Goal: Find specific page/section: Find specific page/section

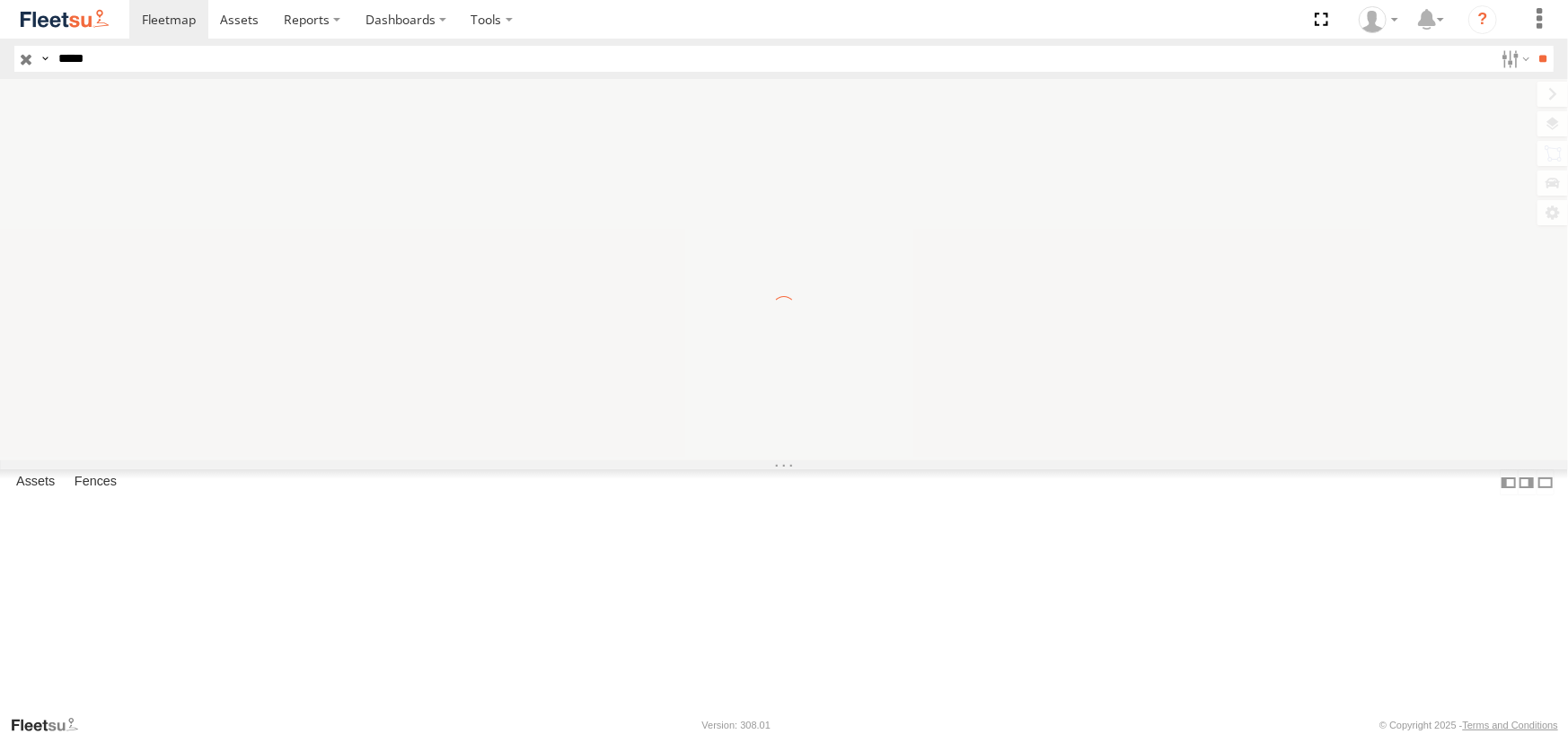
click at [1534, 46] on input "**" at bounding box center [1543, 59] width 21 height 26
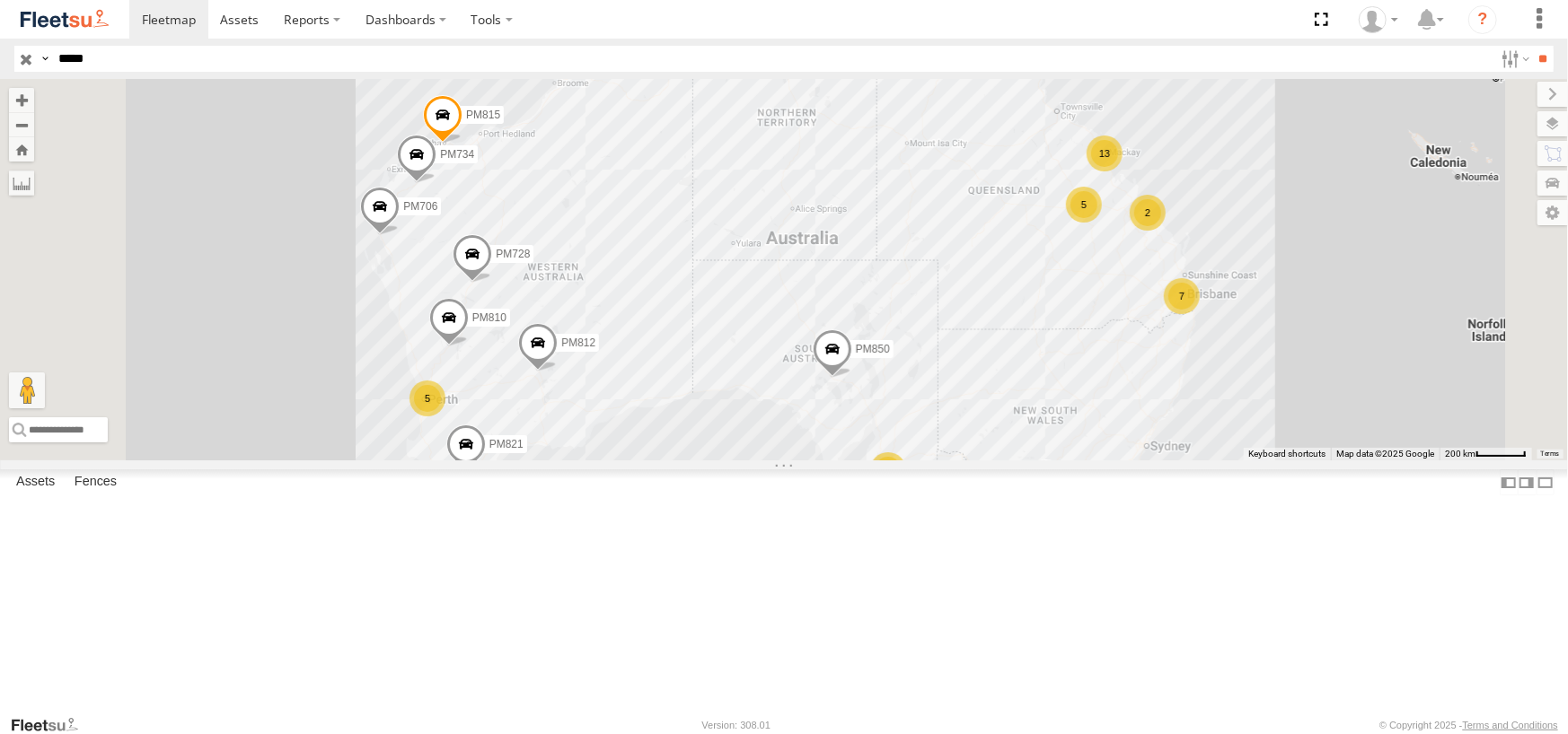
click at [121, 61] on input "*****" at bounding box center [772, 59] width 1442 height 26
type input "*****"
click at [1534, 46] on input "**" at bounding box center [1543, 59] width 21 height 26
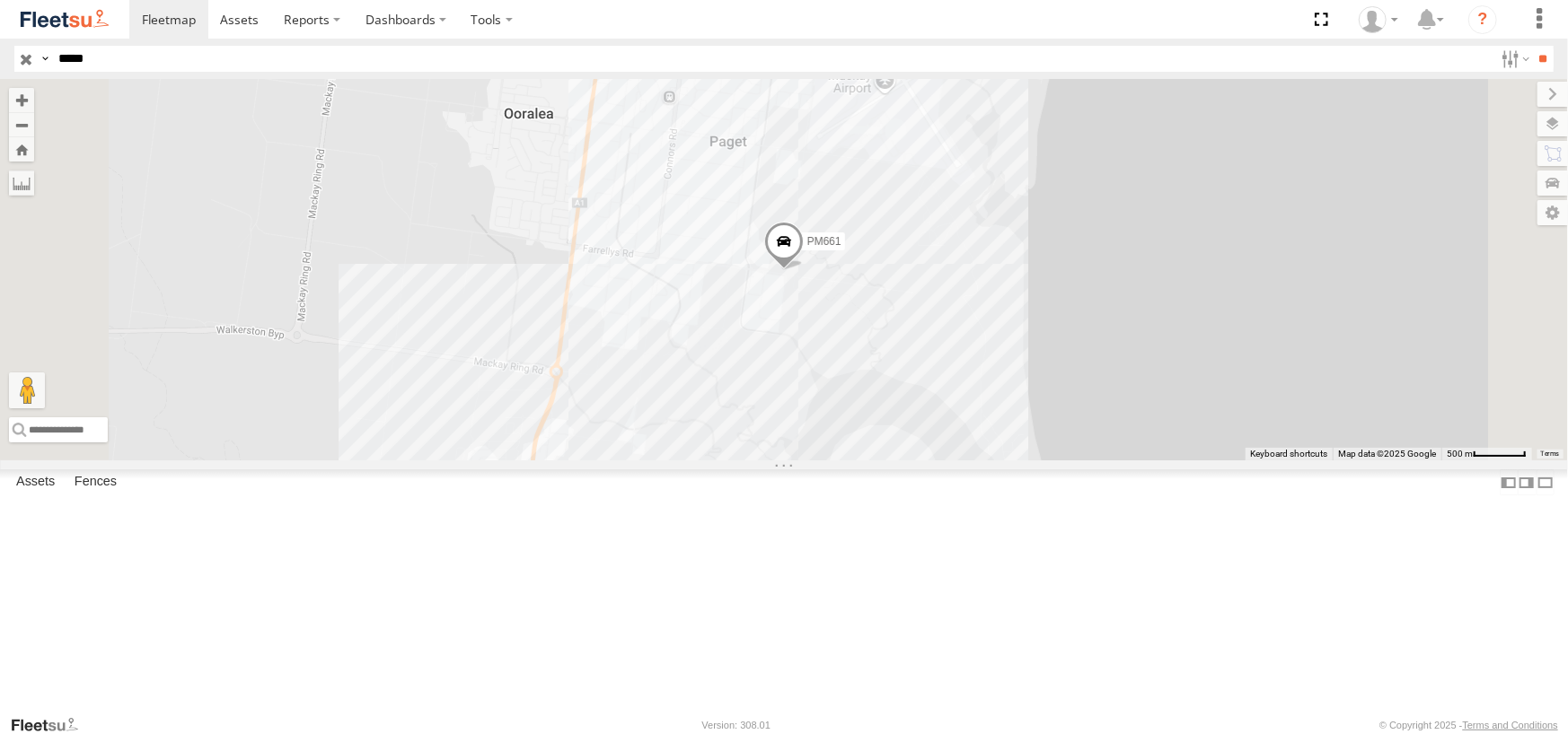
click at [804, 269] on span at bounding box center [784, 244] width 39 height 48
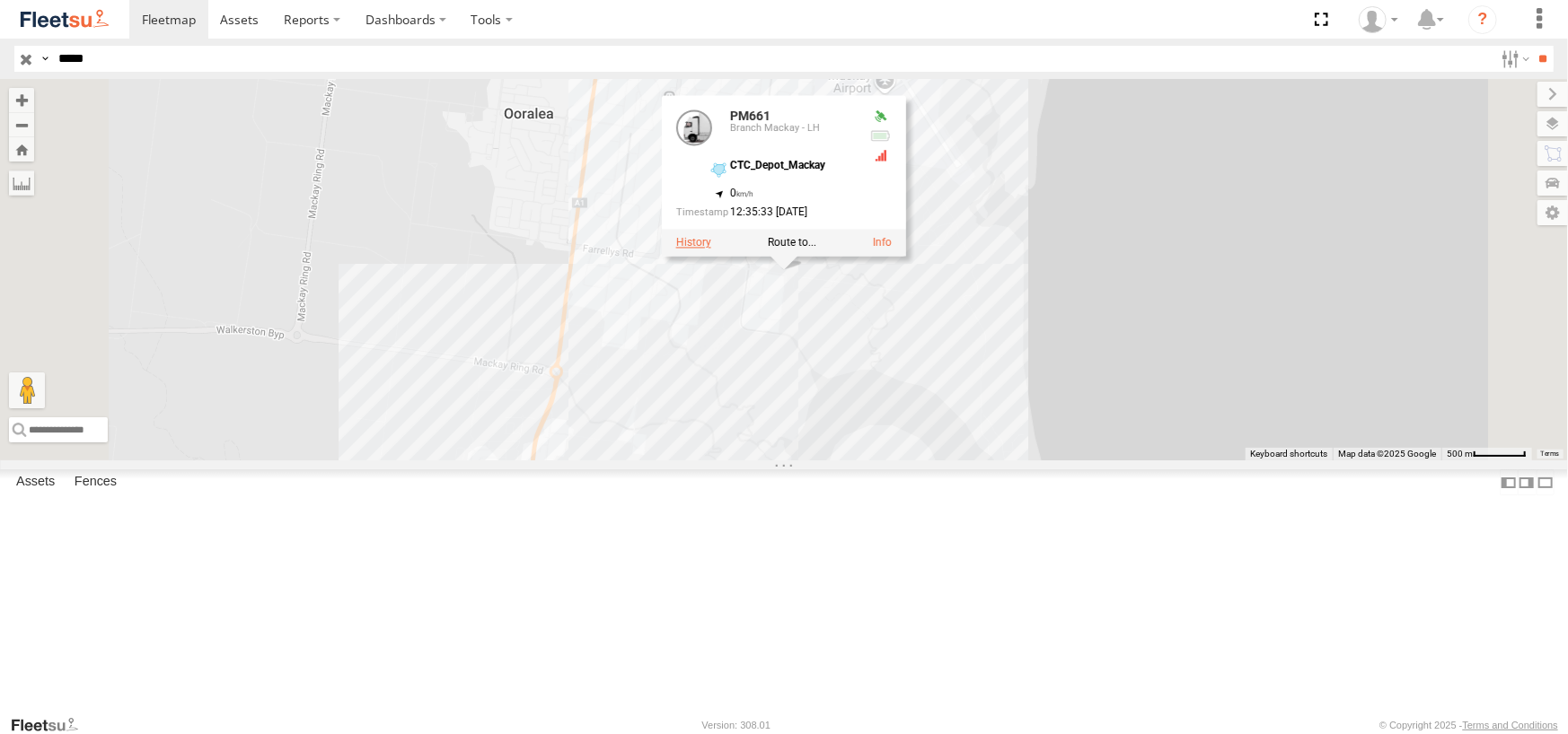
click at [712, 248] on label at bounding box center [694, 242] width 35 height 13
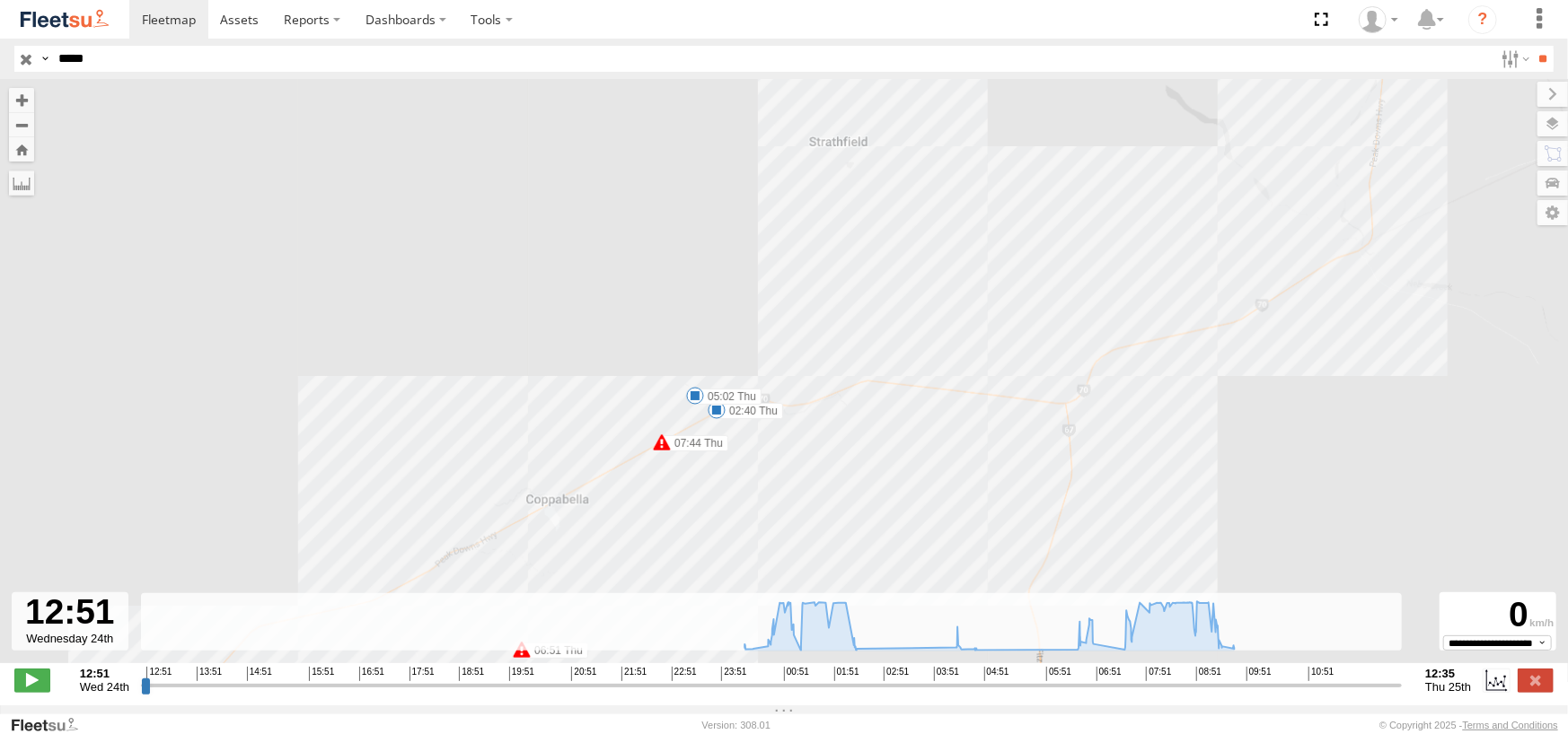
drag, startPoint x: 852, startPoint y: 498, endPoint x: 973, endPoint y: 241, distance: 284.1
click at [970, 242] on div "PM661 00:59 Thu 02:40 Thu 05:02 Thu 06:51 Thu 07:26 Thu 07:44 Thu 09:57 Thu" at bounding box center [784, 381] width 1568 height 603
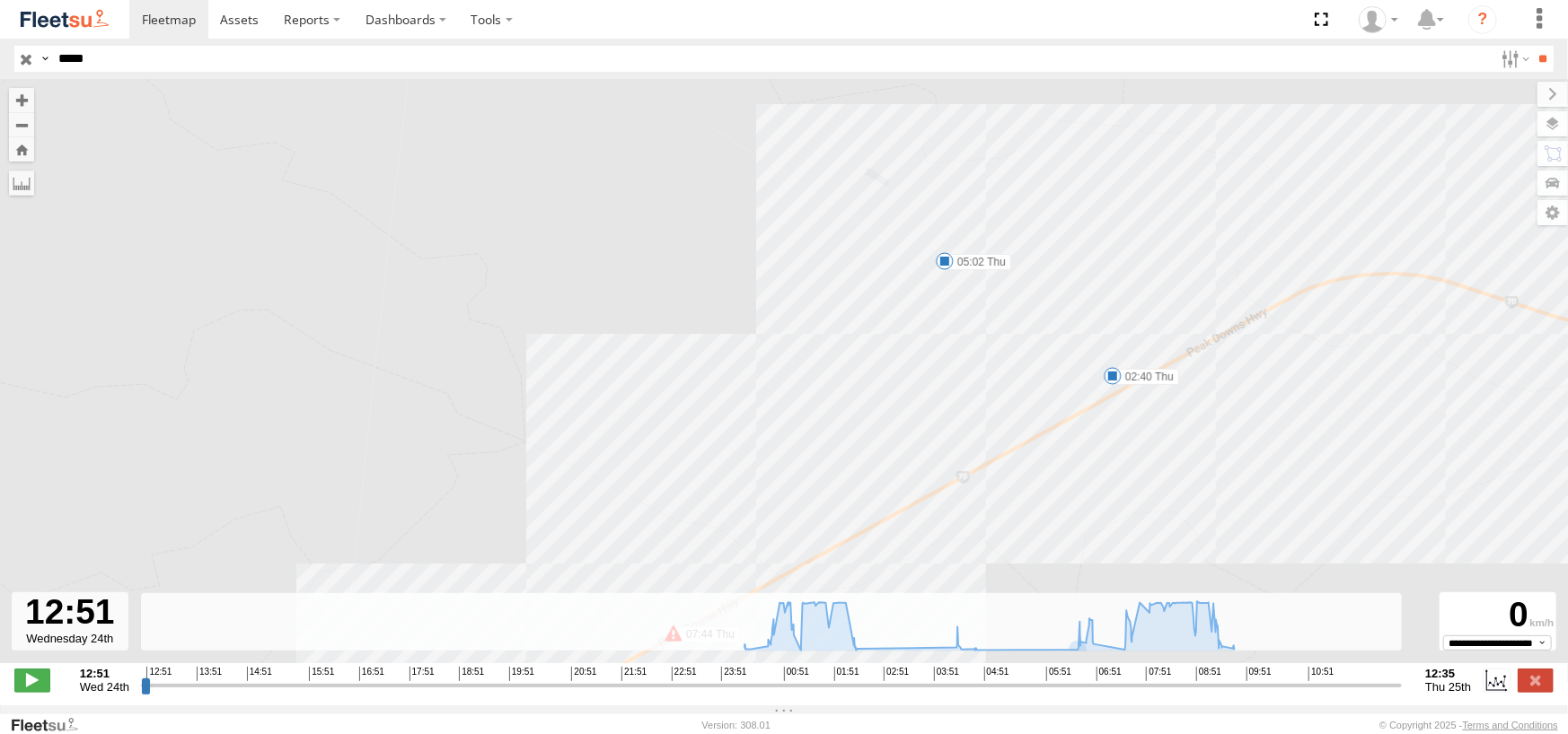
click at [970, 458] on div "PM661 00:59 Thu 02:40 Thu 05:02 Thu 06:51 Thu 07:26 Thu 07:44 Thu 09:57 Thu" at bounding box center [784, 381] width 1568 height 603
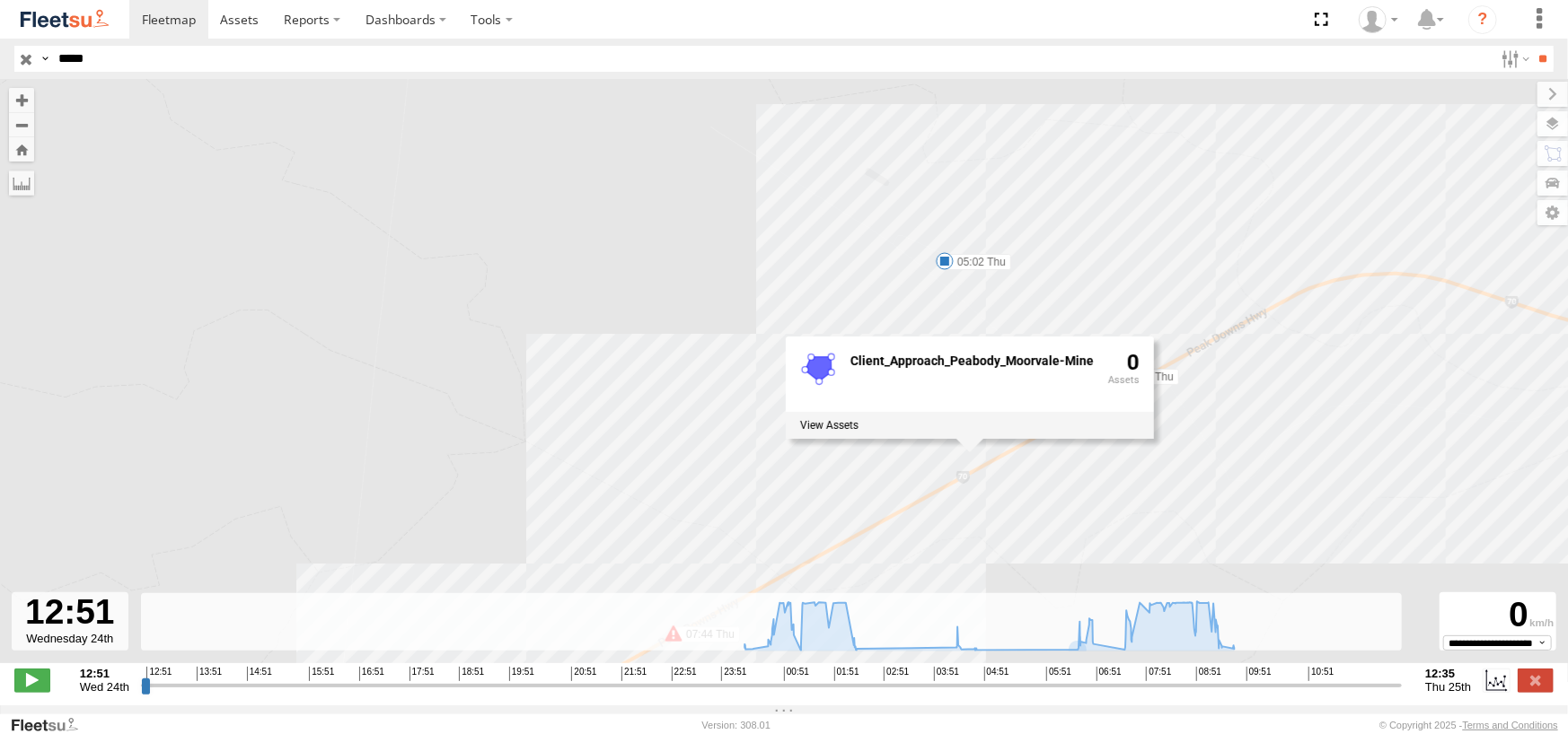
click at [634, 237] on div "PM661 00:59 Thu 02:40 Thu 05:02 Thu 06:51 Thu 07:26 Thu 07:44 Thu 09:57 Thu Cli…" at bounding box center [784, 381] width 1568 height 603
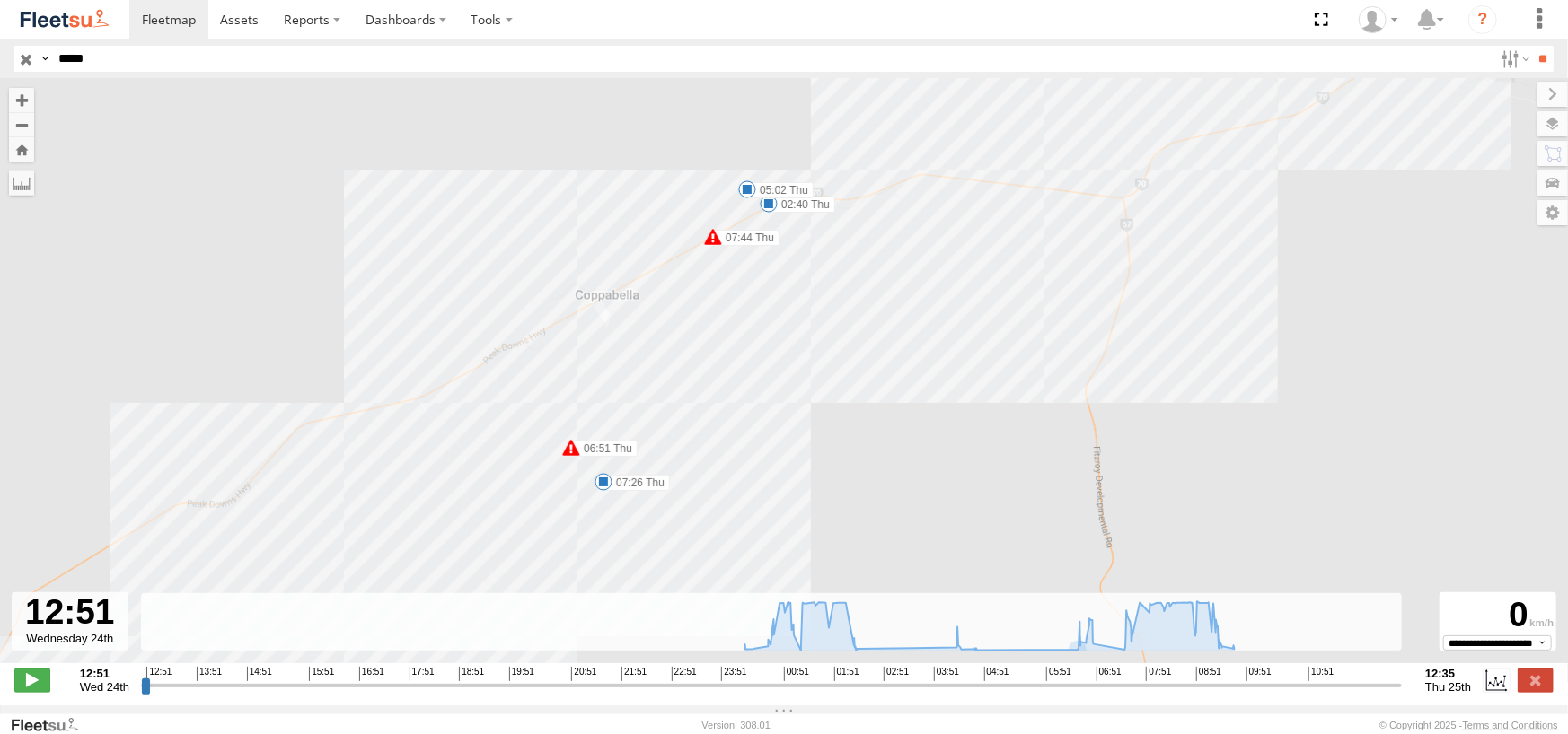
drag, startPoint x: 638, startPoint y: 440, endPoint x: 757, endPoint y: 206, distance: 262.5
click at [757, 206] on div "PM661 00:59 Thu 02:40 Thu 05:02 Thu 06:51 Thu 07:26 Thu 07:44 Thu 09:57 Thu" at bounding box center [784, 381] width 1568 height 603
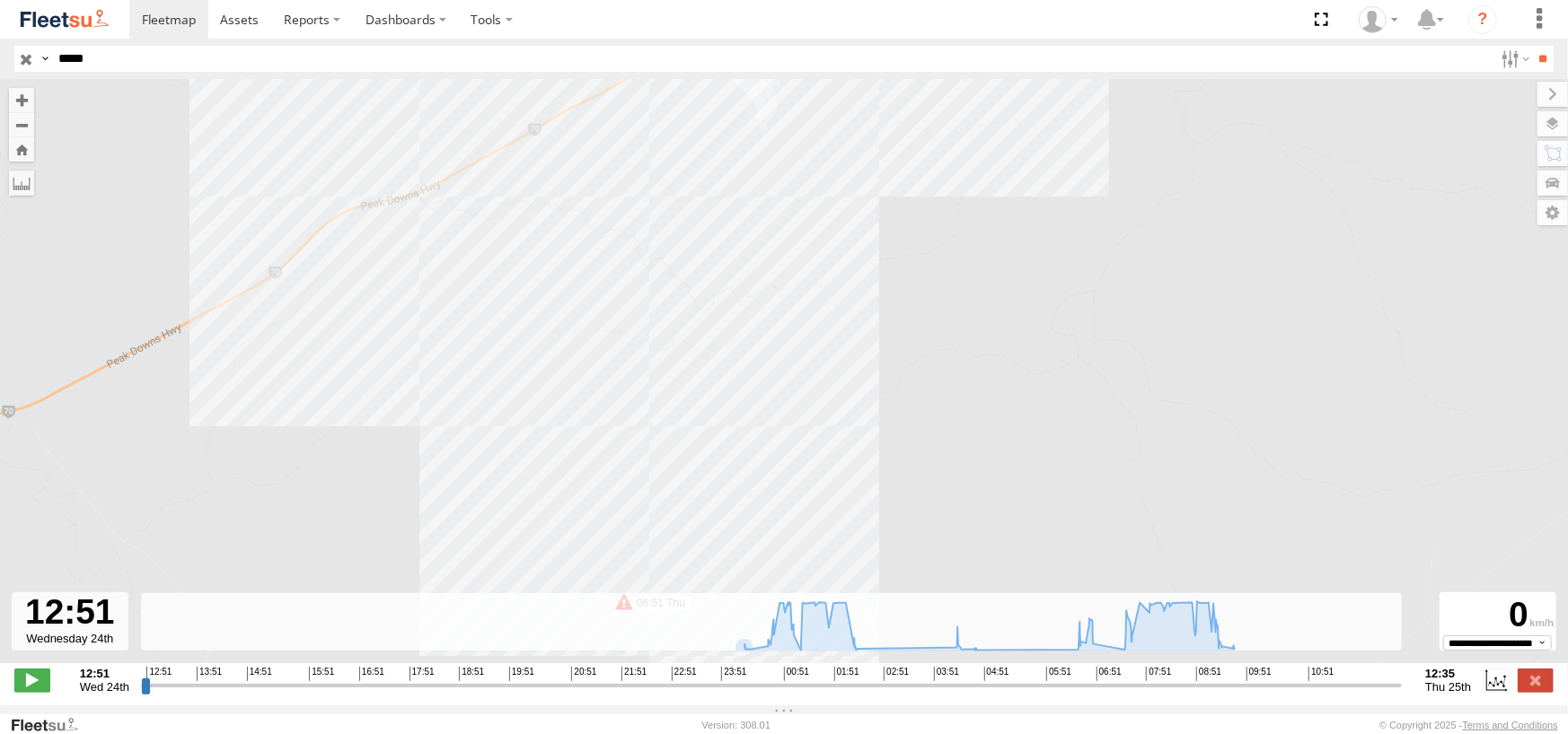
click at [1551, 118] on label at bounding box center [1552, 124] width 30 height 26
click at [0, 0] on span "Basemaps" at bounding box center [0, 0] width 0 height 0
click at [0, 0] on span "Satellite + Roadmap" at bounding box center [0, 0] width 0 height 0
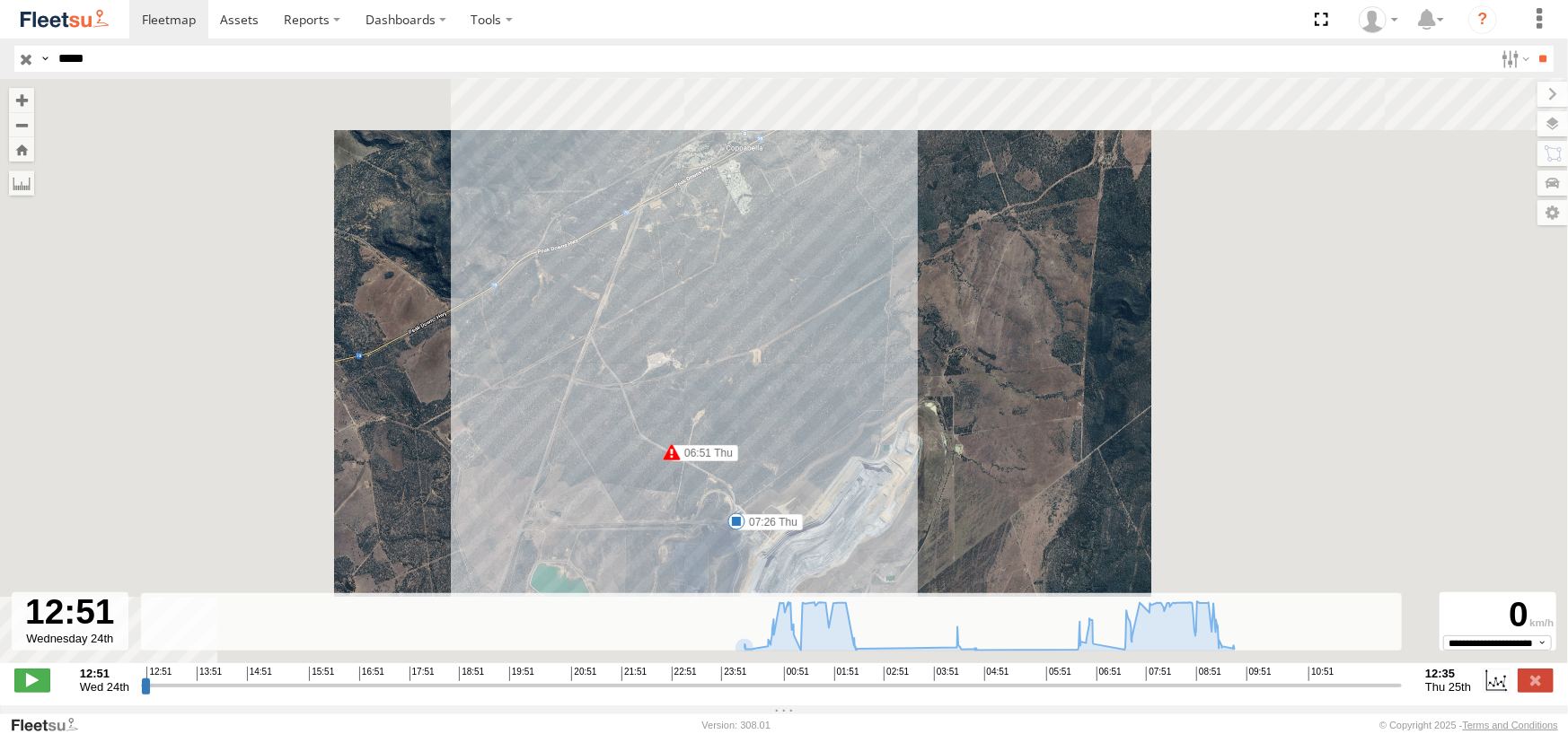
drag, startPoint x: 635, startPoint y: 490, endPoint x: 673, endPoint y: 439, distance: 63.6
click at [673, 439] on div "PM661 00:59 Thu 02:40 Thu 05:02 Thu 06:51 Thu 07:26 Thu 07:44 Thu 09:57 Thu" at bounding box center [784, 381] width 1568 height 603
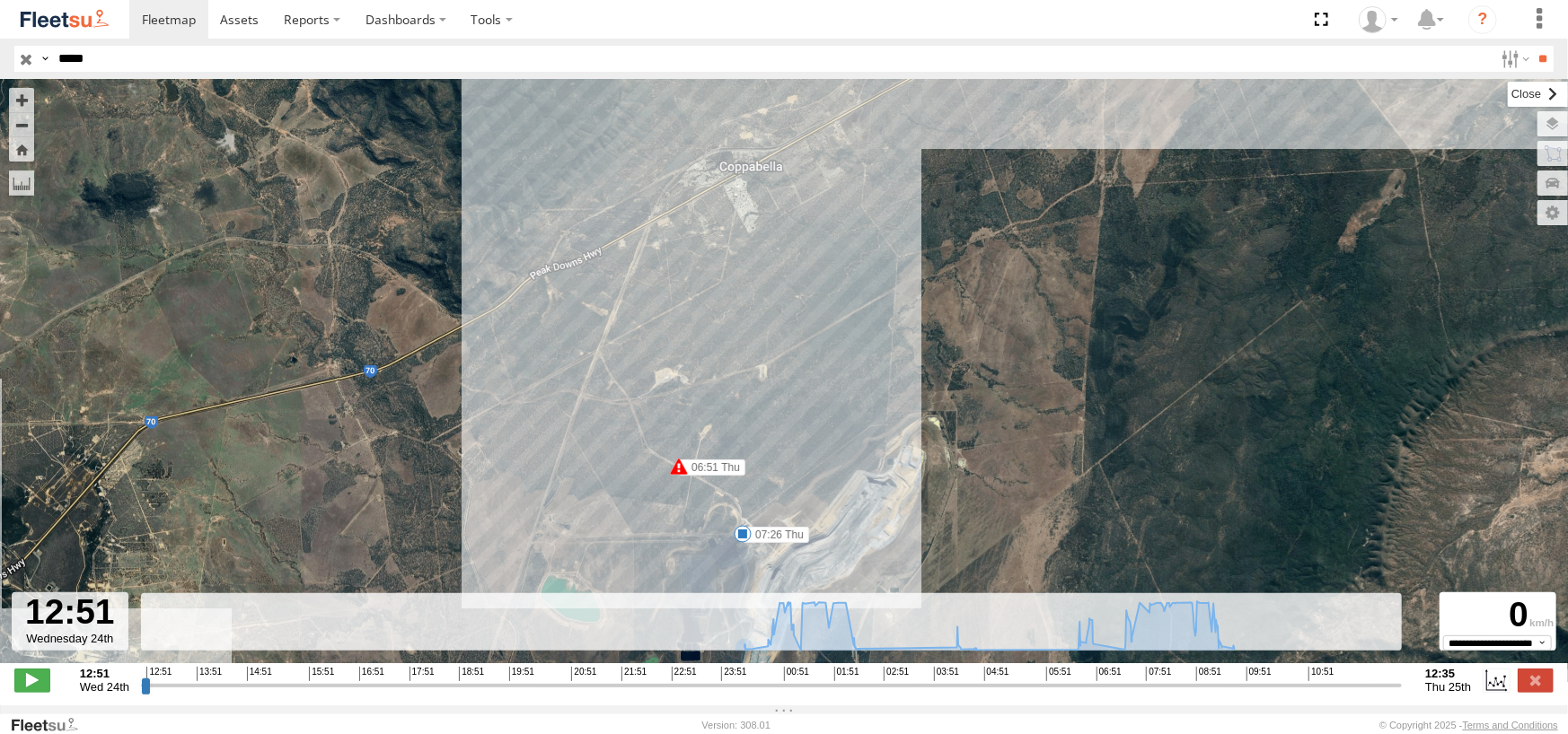
click at [1508, 96] on label at bounding box center [1538, 94] width 60 height 26
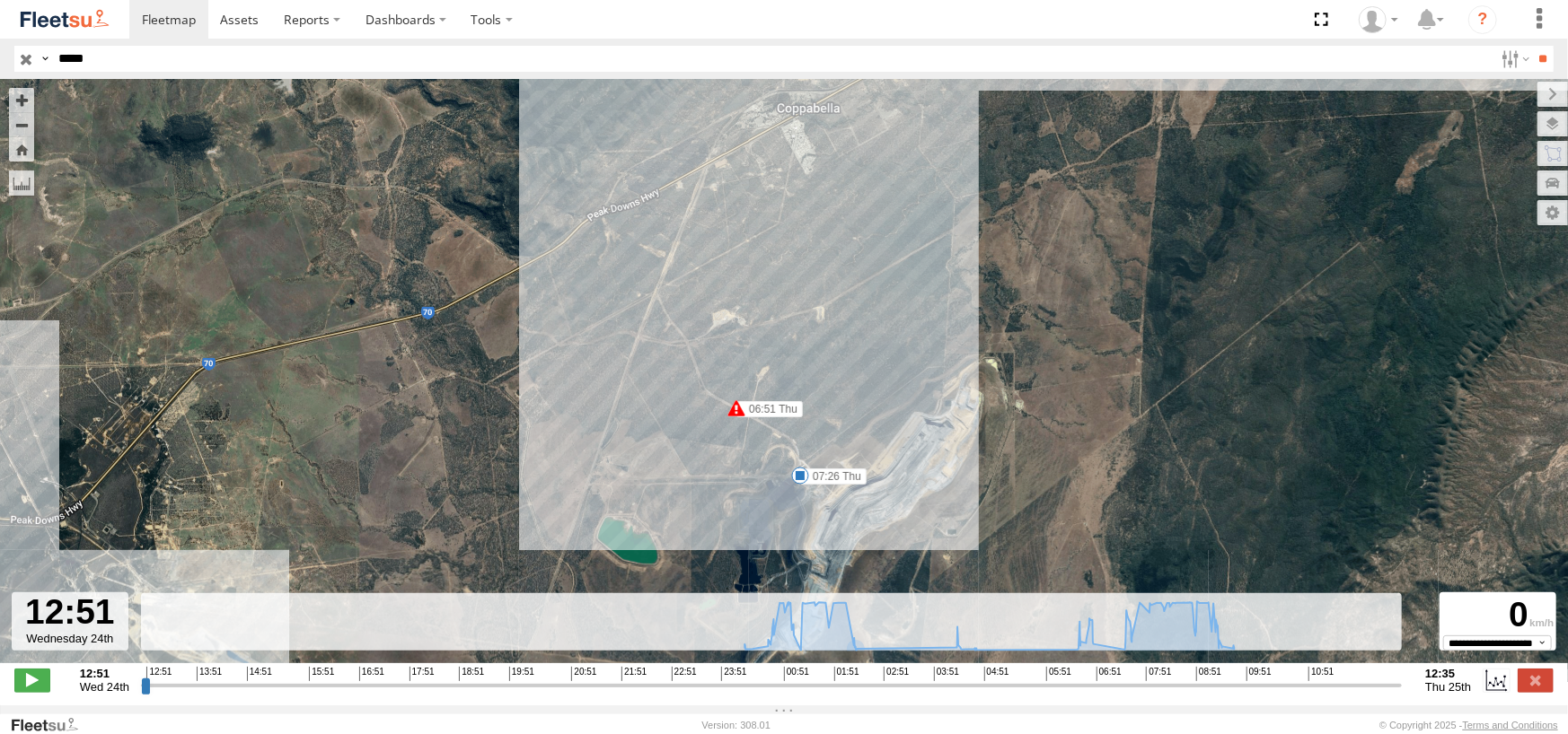
drag, startPoint x: 673, startPoint y: 386, endPoint x: 730, endPoint y: 332, distance: 78.5
click at [730, 332] on div "PM661 00:59 Thu 02:40 Thu 05:02 Thu 06:51 Thu 07:26 Thu 07:44 Thu 09:57 Thu" at bounding box center [784, 381] width 1568 height 603
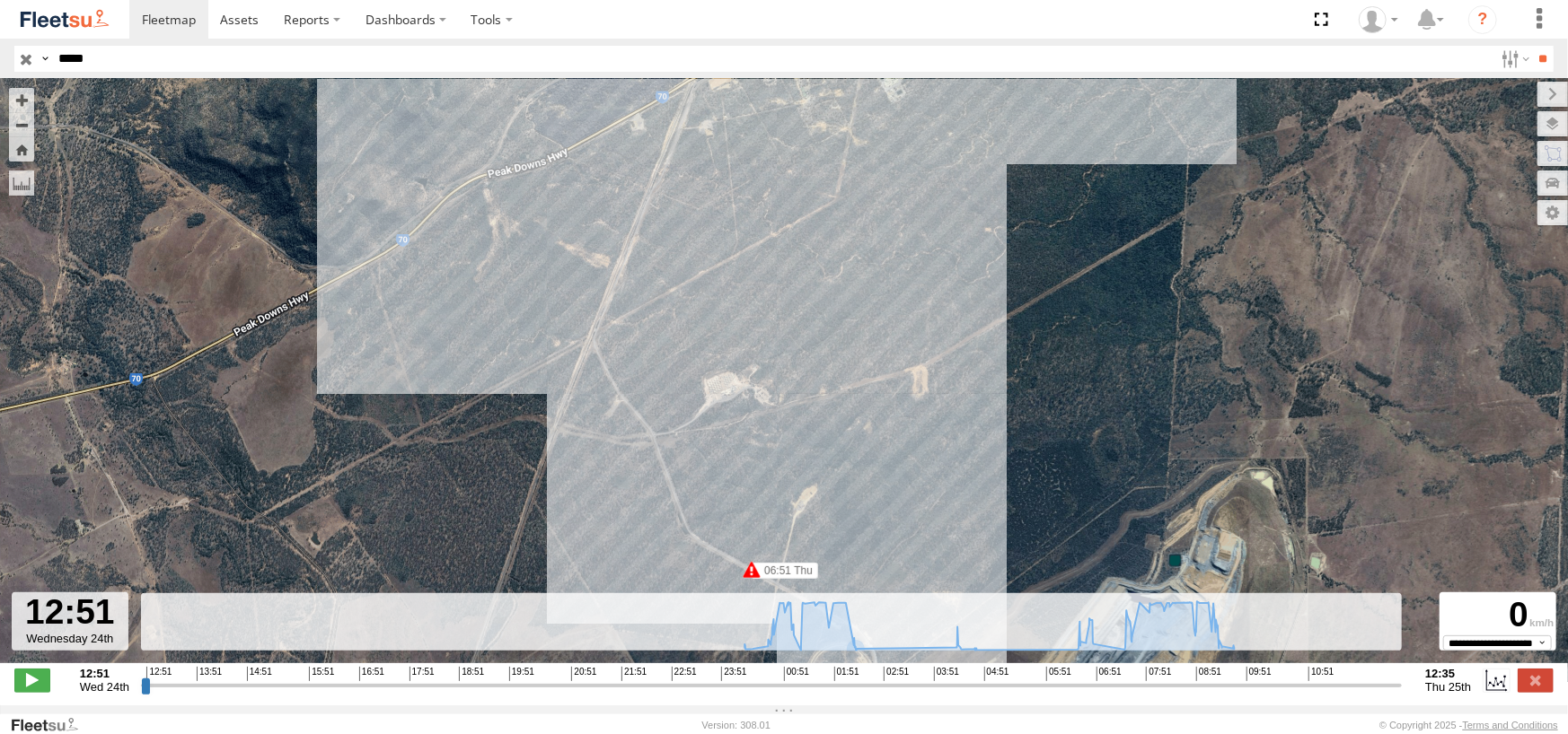
drag, startPoint x: 689, startPoint y: 301, endPoint x: 750, endPoint y: 179, distance: 136.4
click at [751, 171] on div "PM661 00:59 Thu 02:40 Thu 05:02 Thu 06:51 Thu 07:26 Thu 07:44 Thu 09:57 Thu" at bounding box center [784, 381] width 1568 height 603
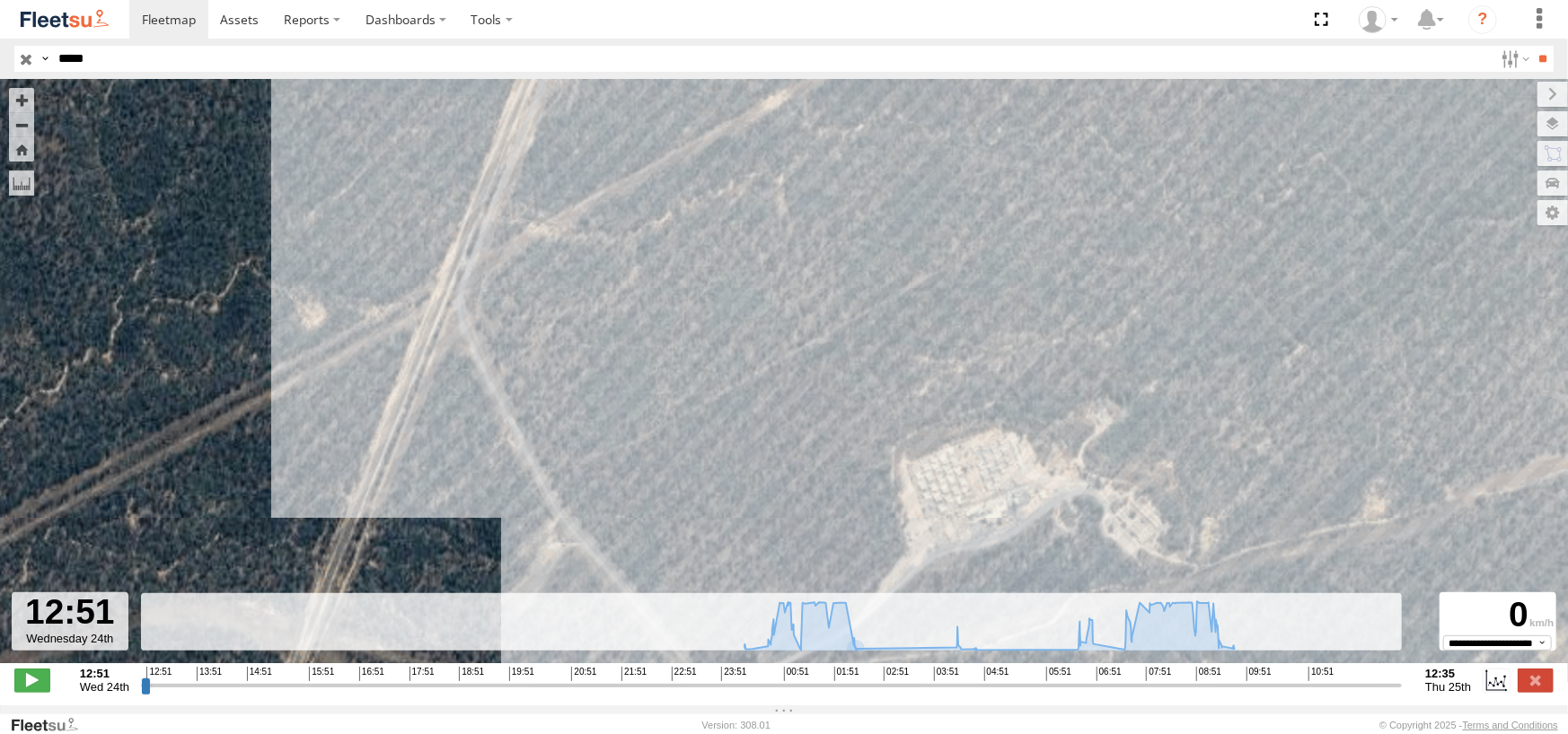
drag, startPoint x: 476, startPoint y: 215, endPoint x: 485, endPoint y: 484, distance: 269.2
click at [485, 483] on div "PM661 00:59 Thu 02:40 Thu 05:02 Thu 06:51 Thu 07:26 Thu 07:44 Thu 09:57 Thu" at bounding box center [784, 381] width 1568 height 603
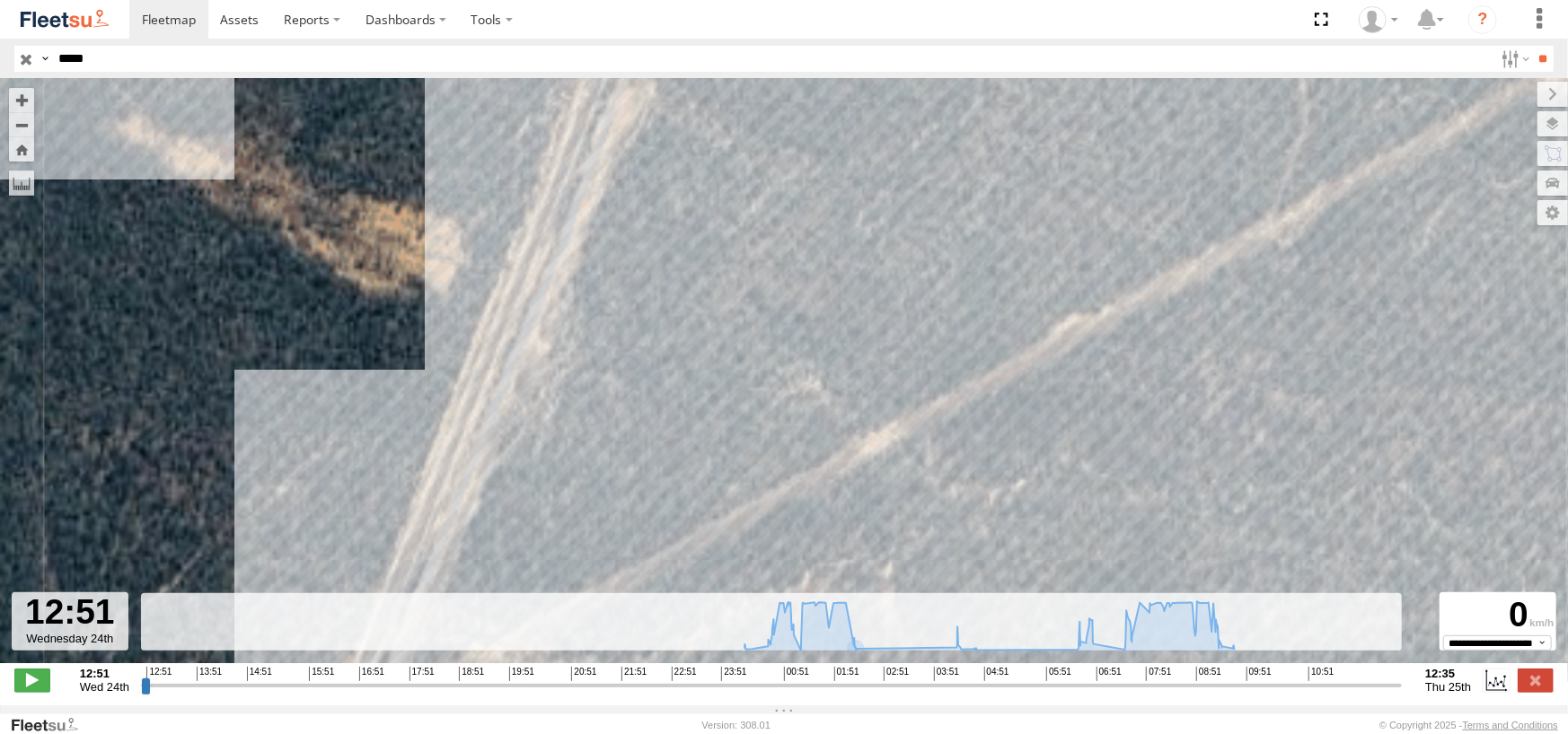
drag, startPoint x: 601, startPoint y: 173, endPoint x: 607, endPoint y: 532, distance: 359.1
click at [614, 529] on div "PM661 00:59 Thu 02:40 Thu 05:02 Thu 06:51 Thu 07:26 Thu 07:44 Thu 09:57 Thu" at bounding box center [784, 381] width 1568 height 603
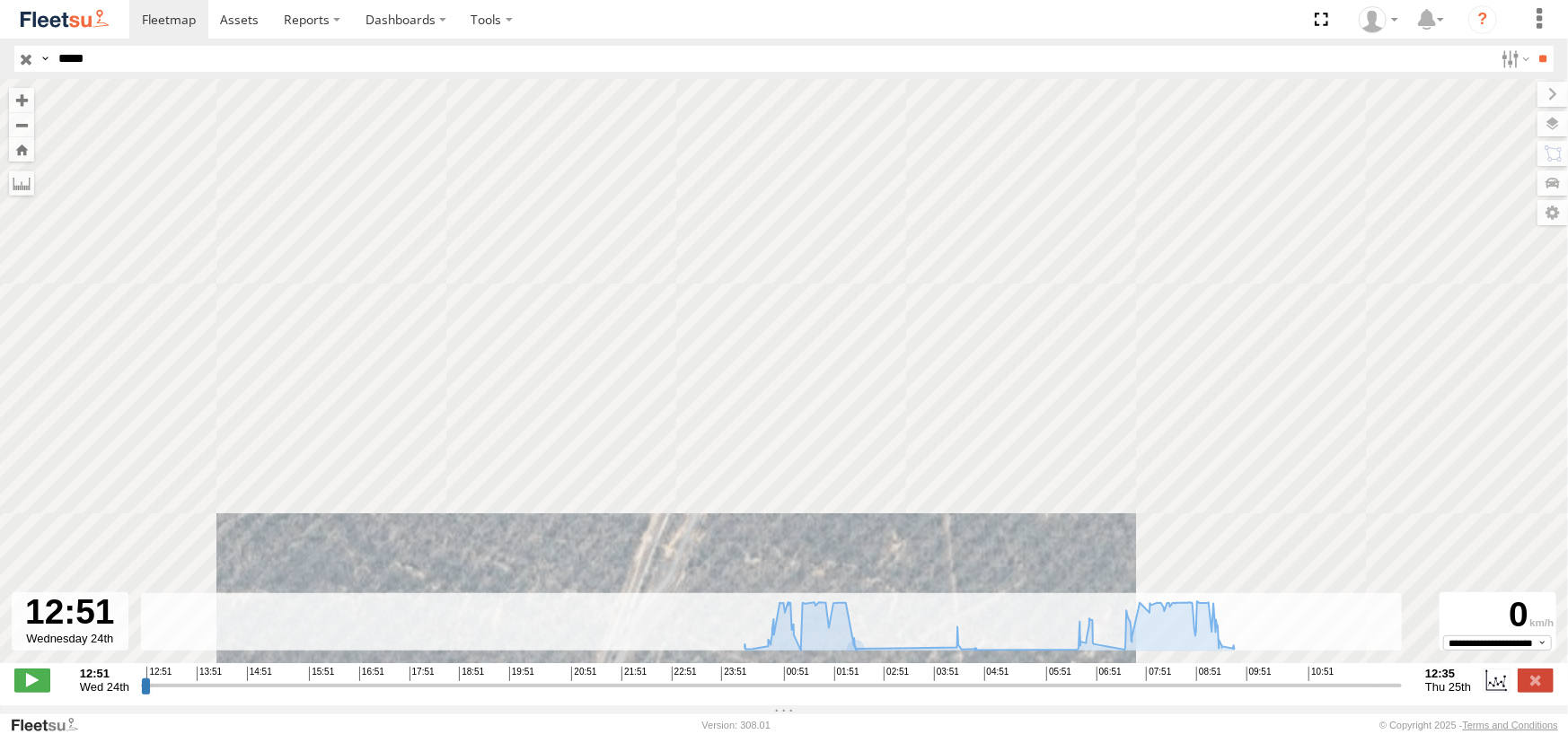
drag, startPoint x: 745, startPoint y: 383, endPoint x: 719, endPoint y: 487, distance: 107.2
click at [720, 486] on div "PM661 00:59 Thu 02:40 Thu 05:02 Thu 06:51 Thu 07:26 Thu 07:44 Thu 09:57 Thu" at bounding box center [784, 381] width 1568 height 603
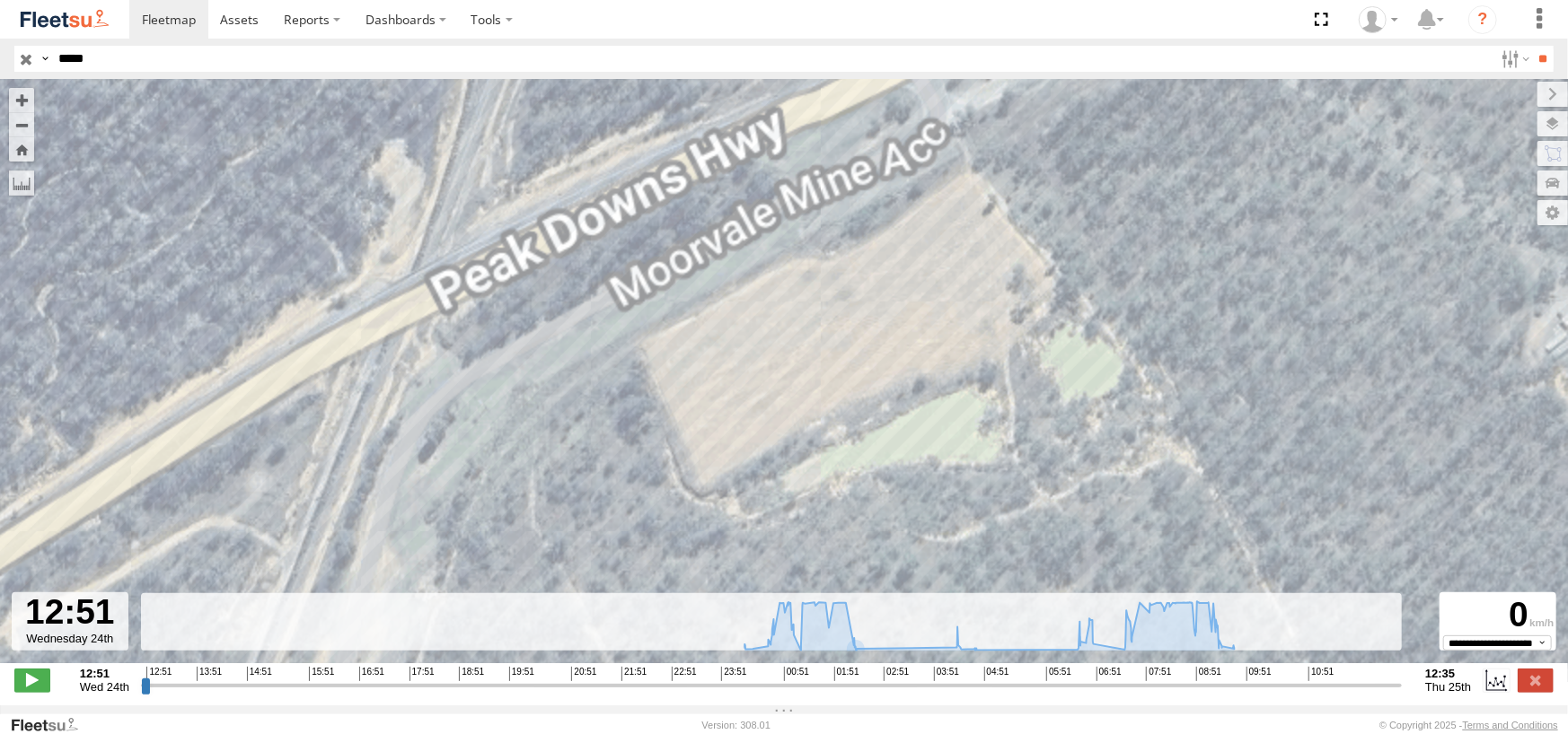
drag, startPoint x: 669, startPoint y: 357, endPoint x: 734, endPoint y: 214, distance: 157.1
click at [728, 233] on div "PM661 00:59 Thu 02:40 Thu 05:02 Thu 06:51 Thu 07:26 Thu 07:44 Thu 09:57 Thu" at bounding box center [784, 381] width 1568 height 603
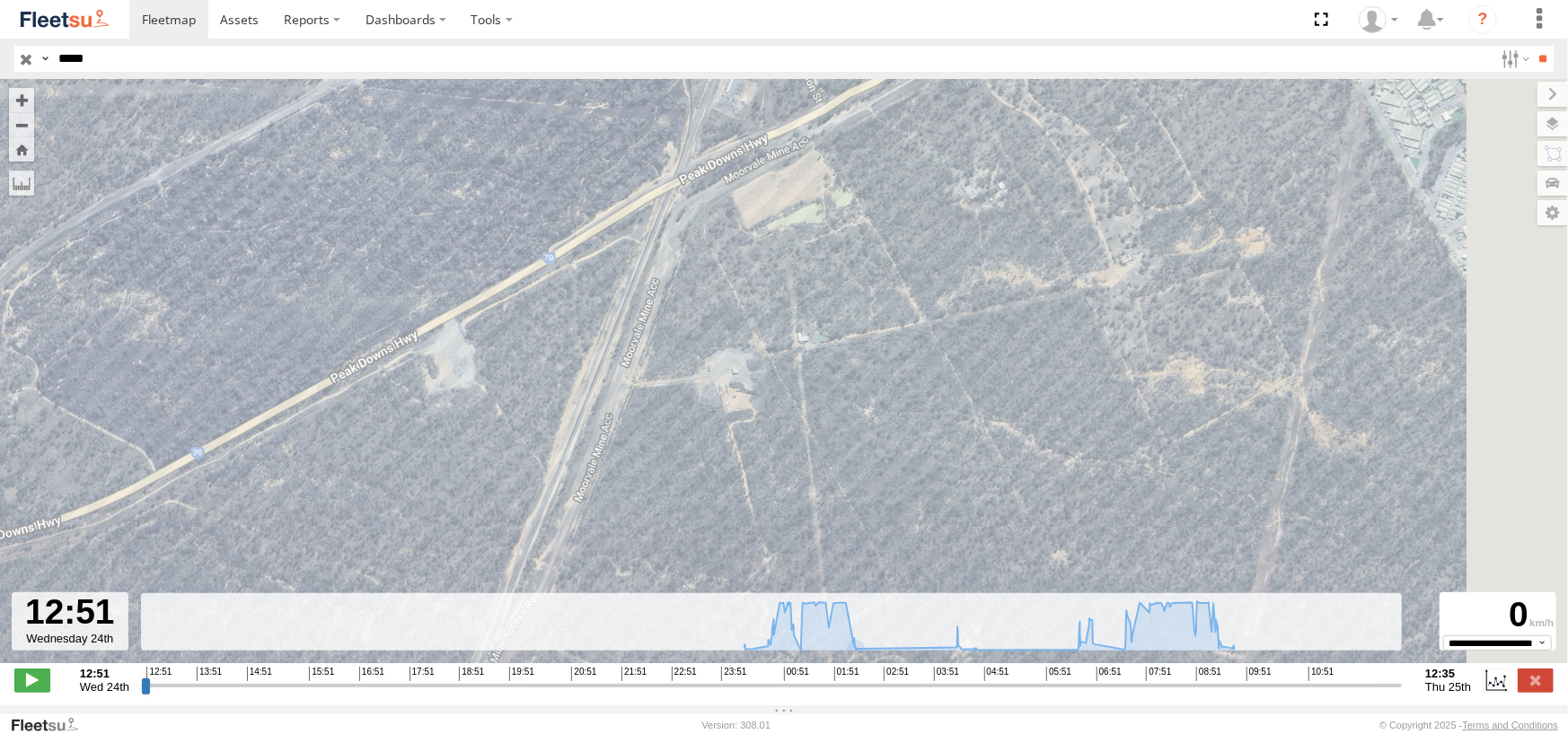
drag, startPoint x: 666, startPoint y: 498, endPoint x: 743, endPoint y: 89, distance: 416.2
click at [737, 115] on div "PM661 00:59 Thu 02:40 Thu 05:02 Thu 06:51 Thu 07:26 Thu 07:44 Thu 09:57 Thu" at bounding box center [784, 381] width 1568 height 603
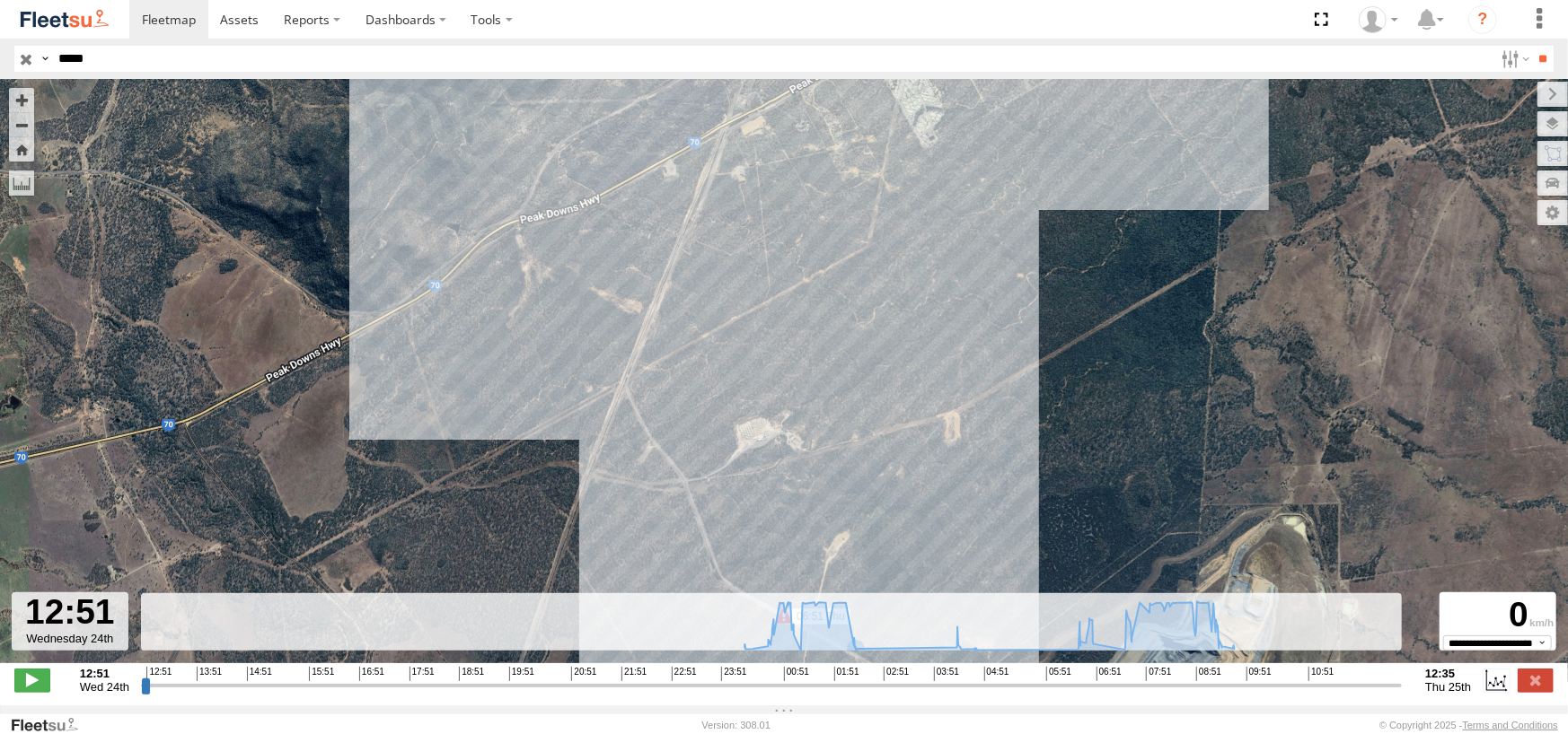
drag, startPoint x: 1153, startPoint y: 390, endPoint x: 1033, endPoint y: 771, distance: 399.5
click at [1033, 733] on html at bounding box center [784, 367] width 1568 height 734
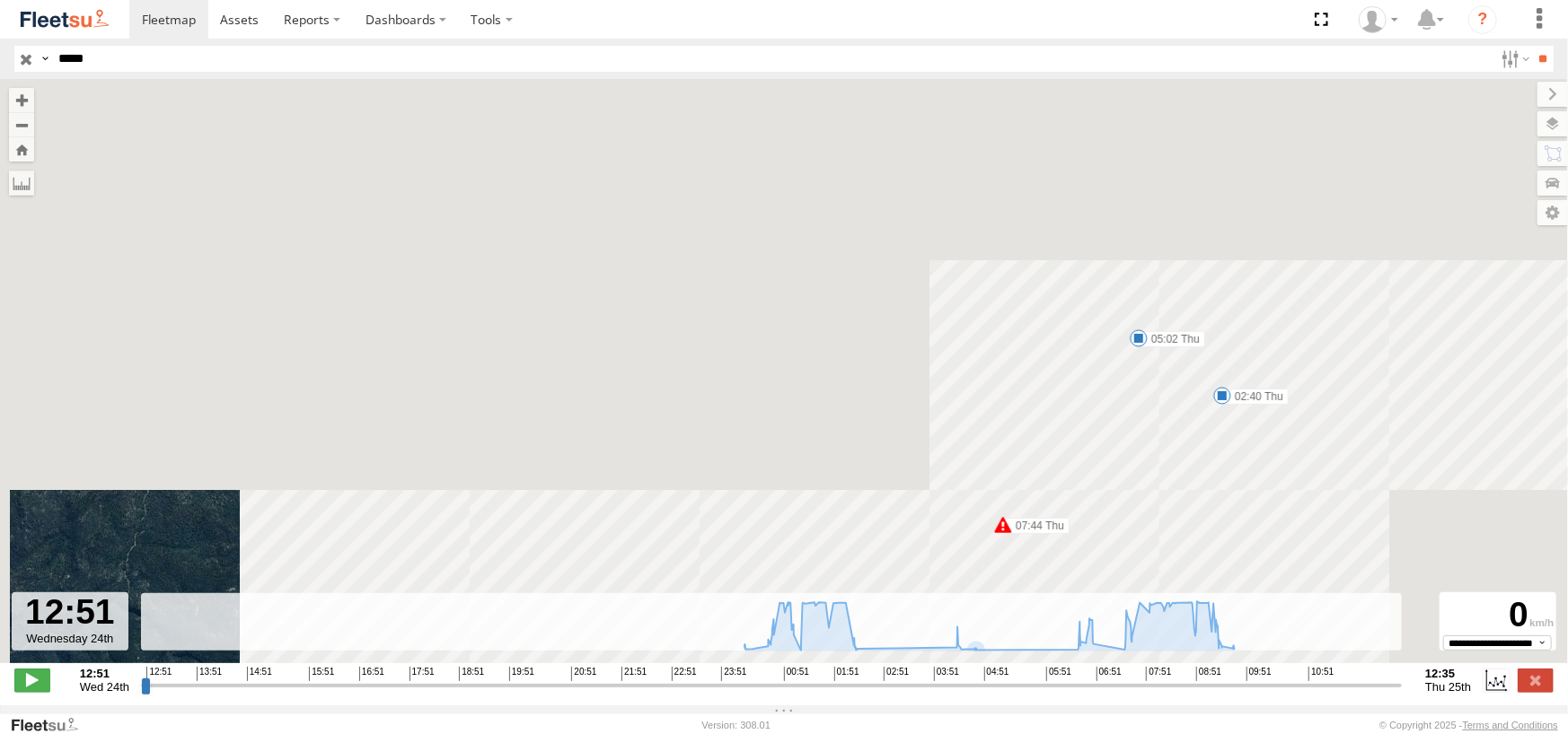
drag, startPoint x: 1217, startPoint y: 253, endPoint x: 1000, endPoint y: 553, distance: 370.3
click at [1000, 553] on div "PM661 00:59 Thu 02:40 Thu 05:02 Thu 06:51 Thu 07:26 Thu 07:44 Thu 09:57 Thu" at bounding box center [784, 381] width 1568 height 603
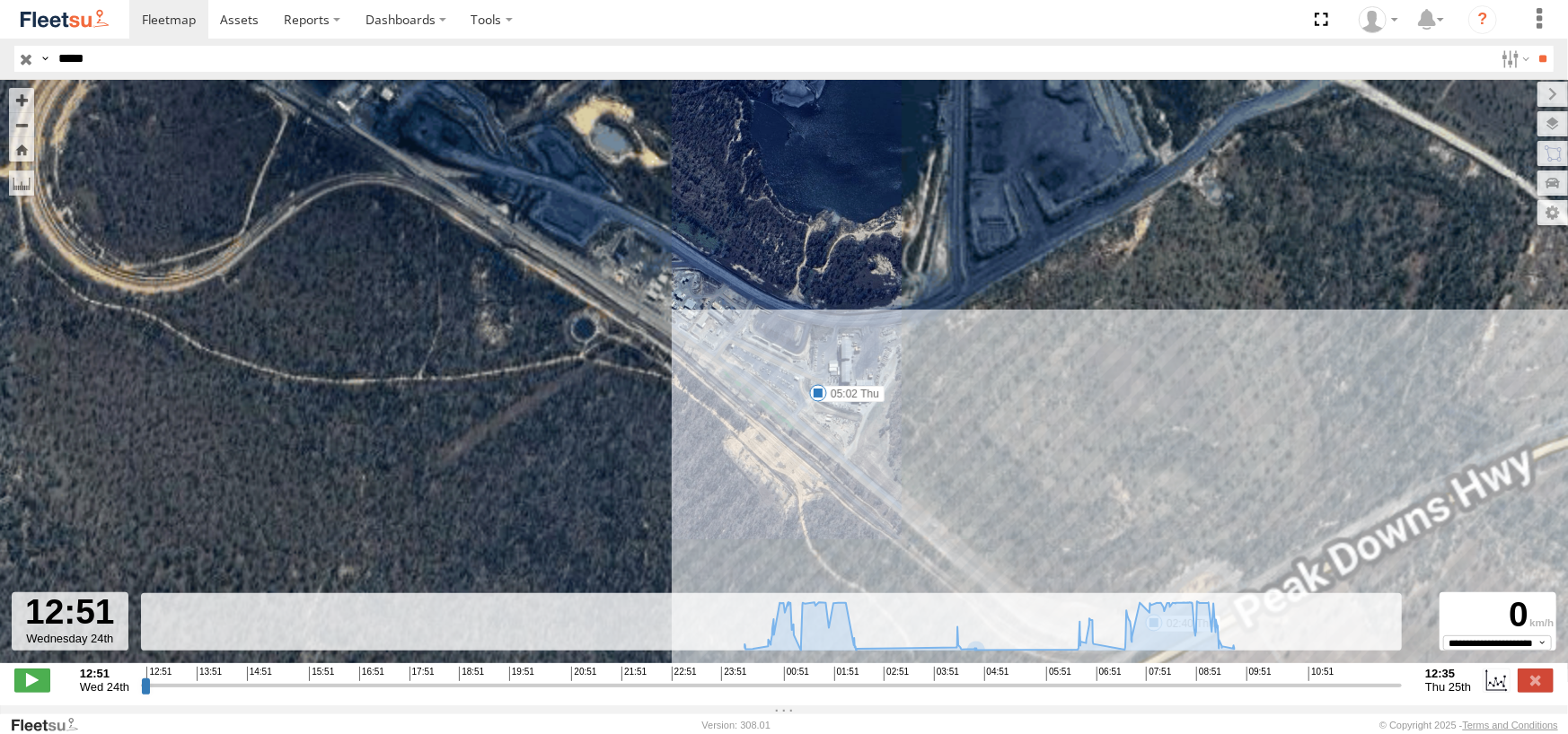
drag, startPoint x: 813, startPoint y: 458, endPoint x: 801, endPoint y: 393, distance: 66.1
click at [801, 393] on div "PM661 00:59 Thu 02:40 Thu 05:02 Thu 06:51 Thu 07:26 Thu 07:44 Thu 09:57 Thu" at bounding box center [784, 381] width 1568 height 603
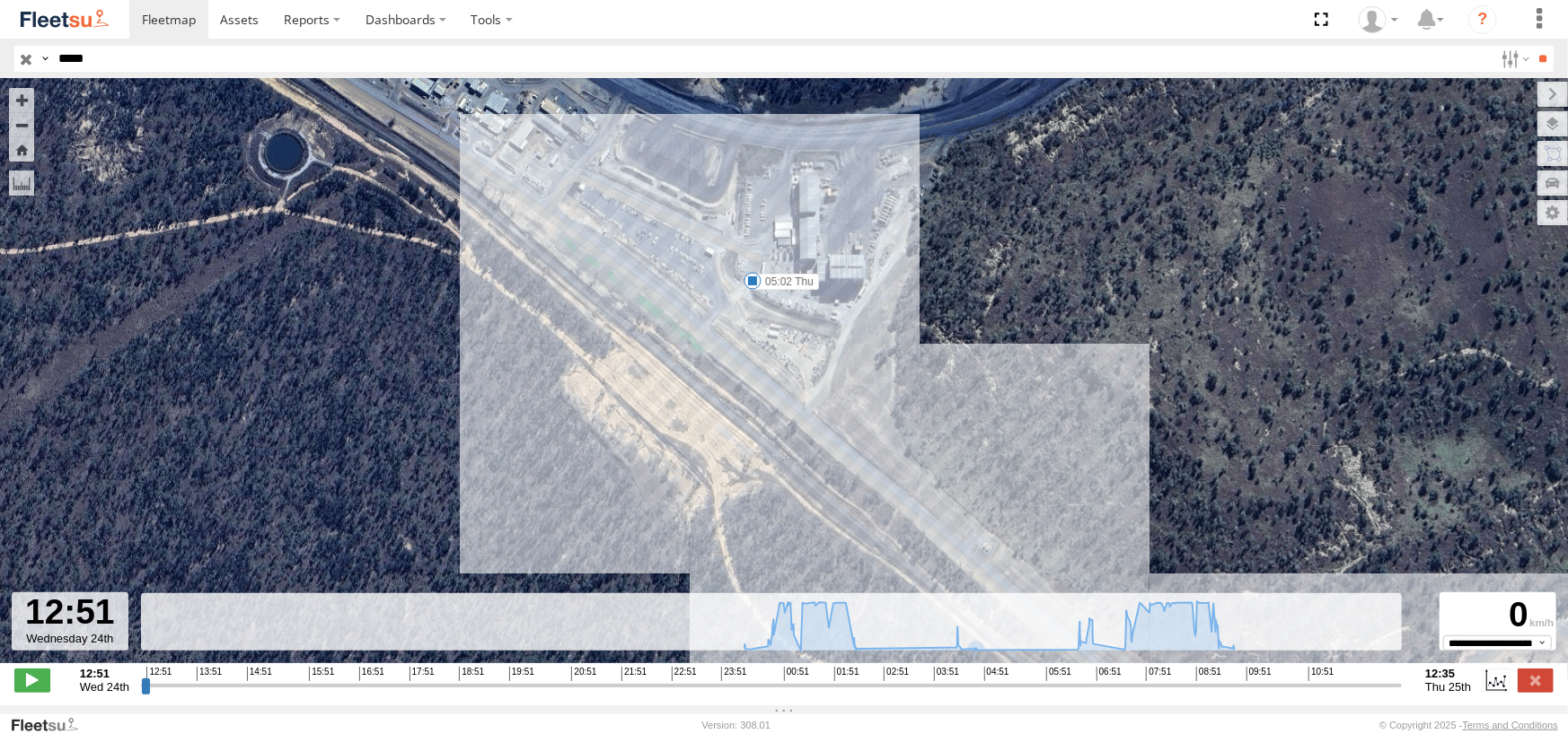
drag, startPoint x: 961, startPoint y: 563, endPoint x: 844, endPoint y: 349, distance: 243.9
click at [847, 353] on div "PM661 00:59 Thu 02:40 Thu 05:02 Thu 06:51 Thu 07:26 Thu 07:44 Thu 09:57 Thu" at bounding box center [784, 381] width 1568 height 603
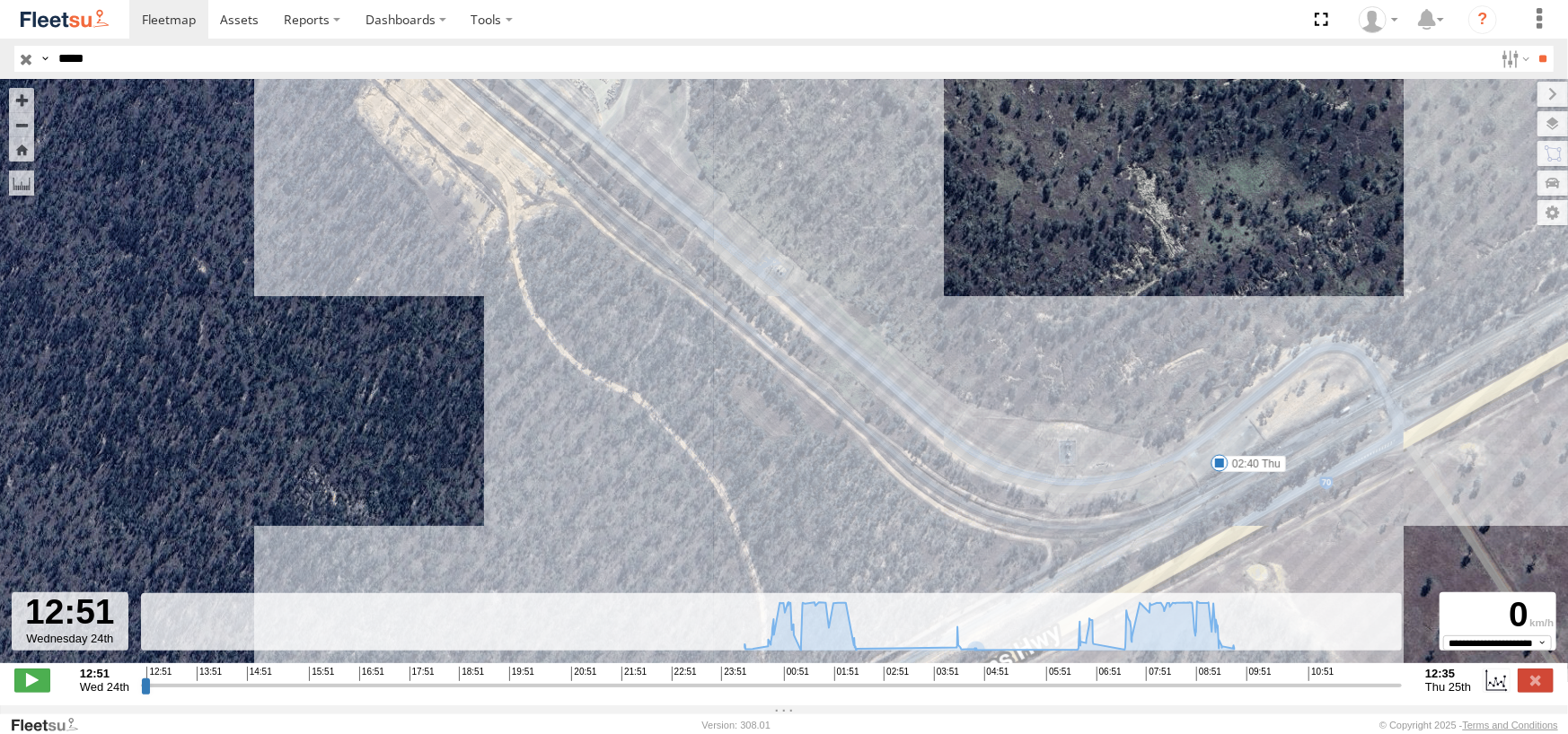
drag, startPoint x: 1098, startPoint y: 527, endPoint x: 1020, endPoint y: 490, distance: 86.3
click at [1020, 490] on div "PM661 00:59 Thu 02:40 Thu 05:02 Thu 06:51 Thu 07:26 Thu 07:44 Thu 09:57 Thu" at bounding box center [784, 381] width 1568 height 603
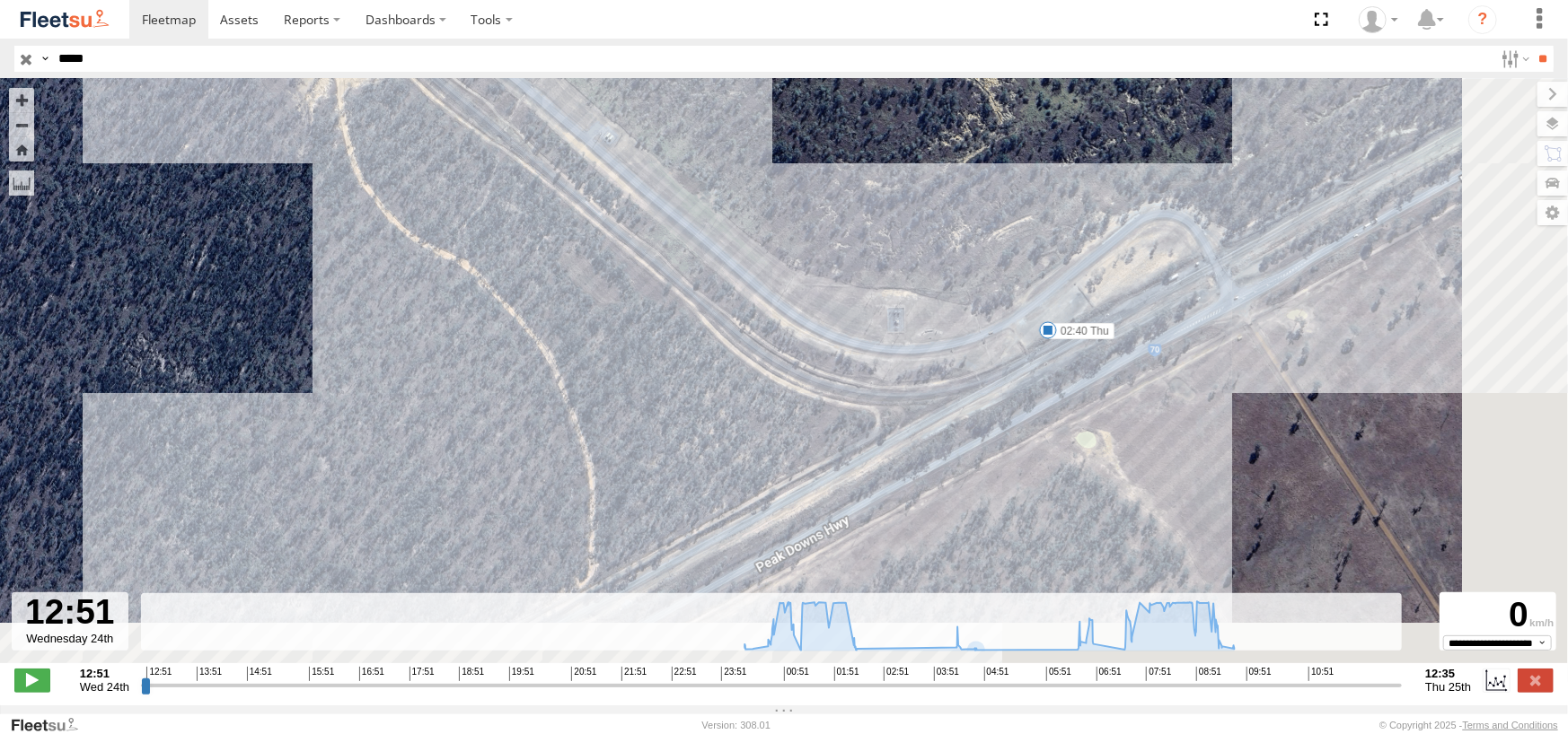
drag, startPoint x: 1029, startPoint y: 397, endPoint x: 931, endPoint y: 338, distance: 114.4
click at [931, 338] on div "PM661 00:59 Thu 02:40 Thu 05:02 Thu 06:51 Thu 07:26 Thu 07:44 Thu 09:57 Thu" at bounding box center [784, 381] width 1568 height 603
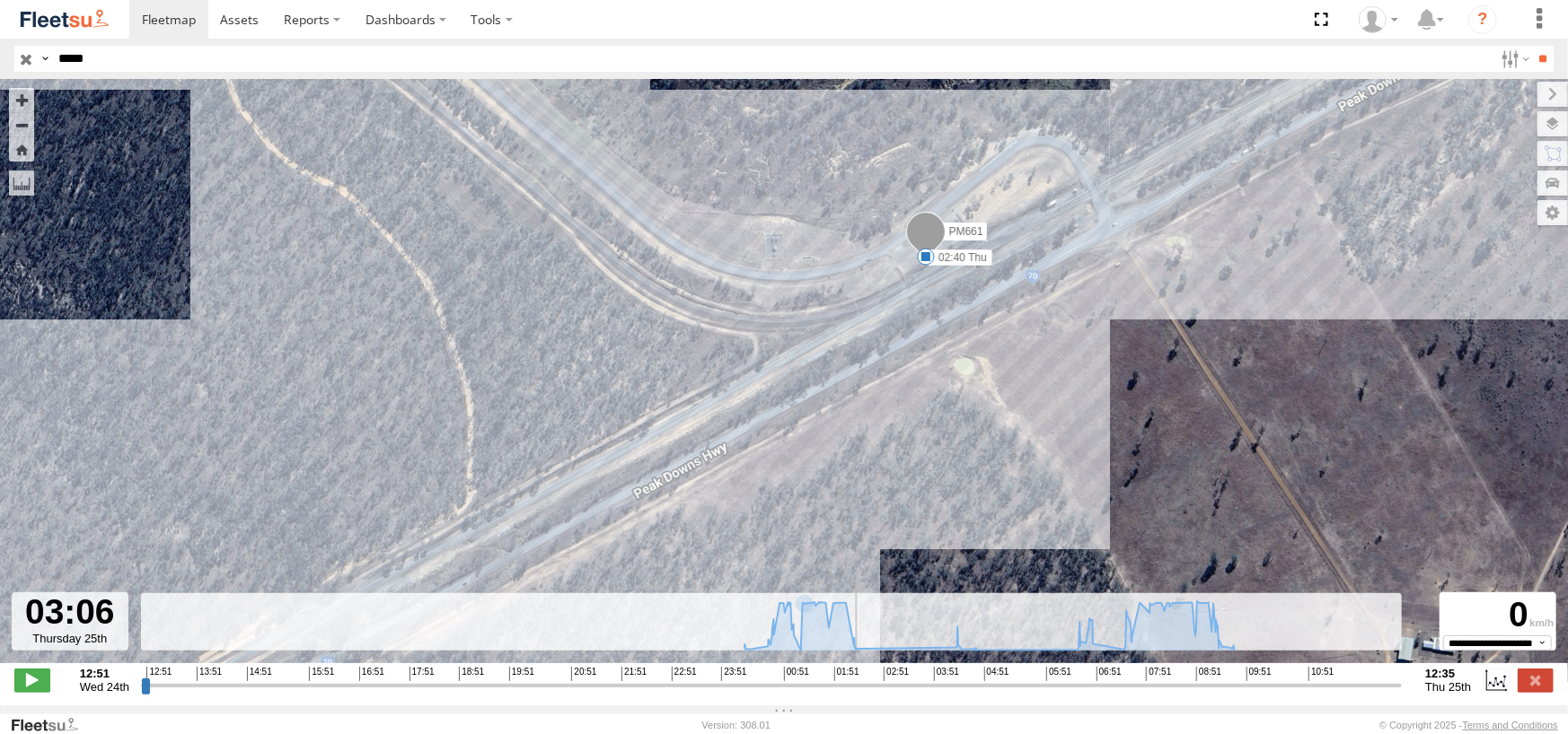
click at [896, 694] on input "range" at bounding box center [772, 685] width 1261 height 17
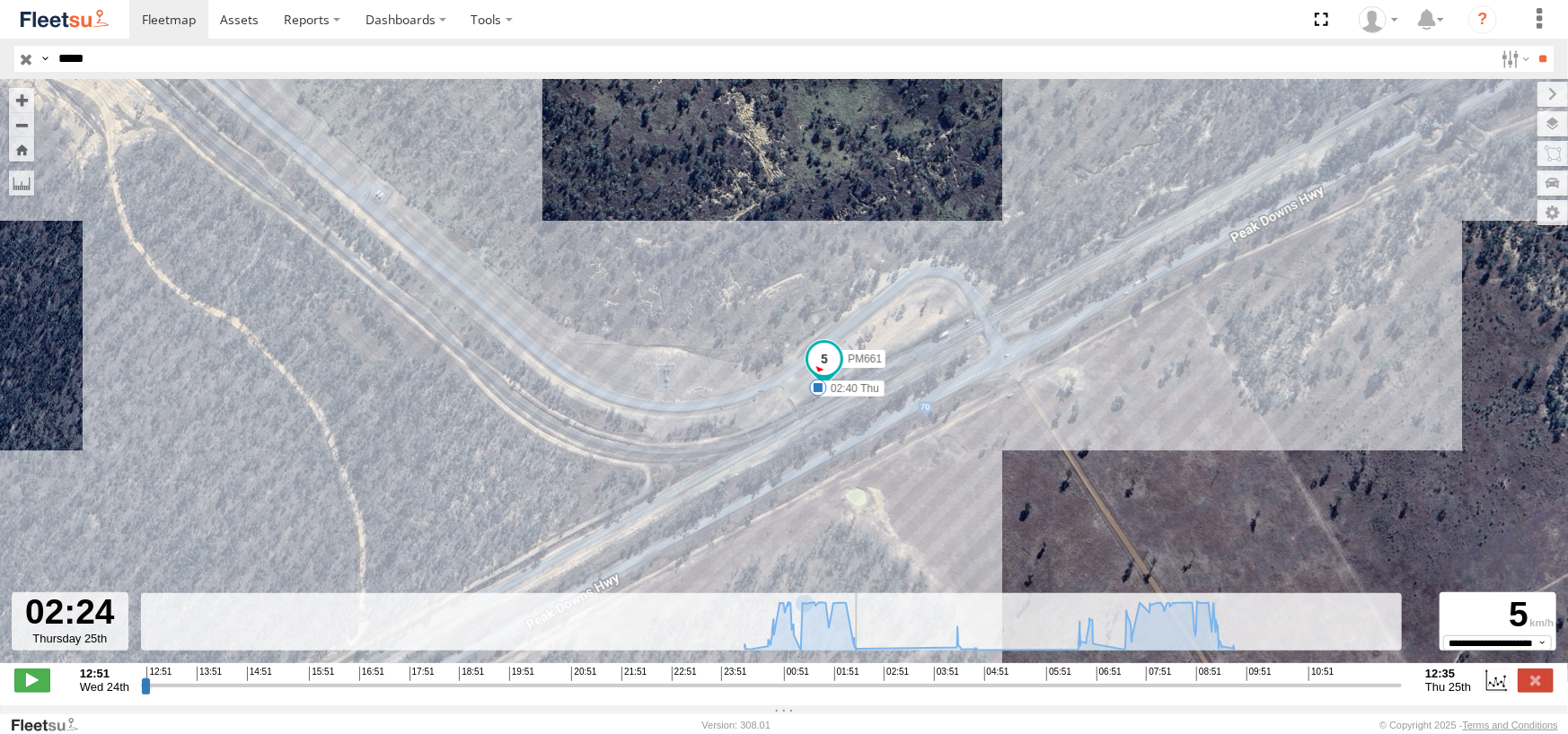
drag, startPoint x: 896, startPoint y: 697, endPoint x: 859, endPoint y: 685, distance: 38.9
type input "**********"
click at [859, 685] on input "range" at bounding box center [772, 685] width 1261 height 17
